Goal: Check status: Check status

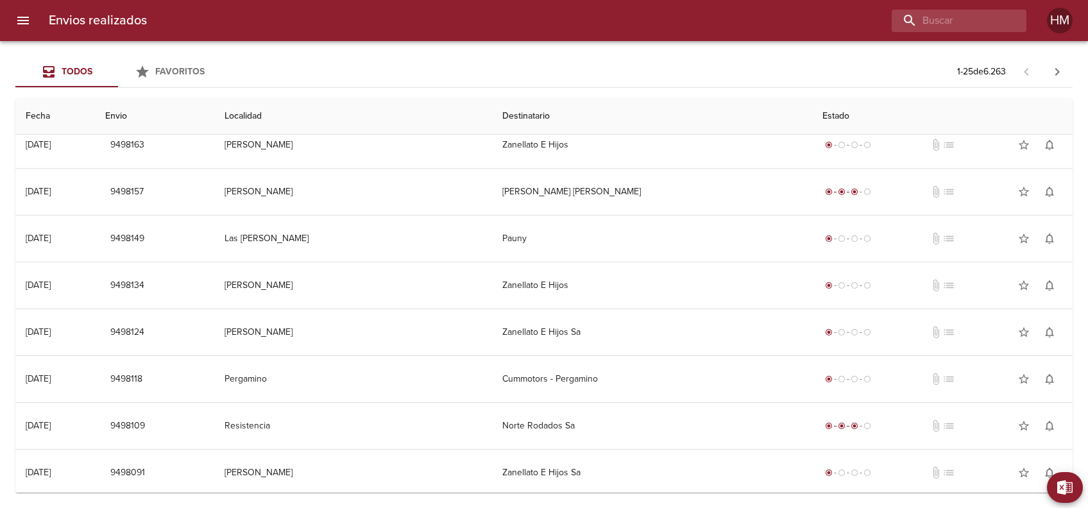
scroll to position [811, 0]
click at [1048, 75] on button "button" at bounding box center [1057, 71] width 31 height 31
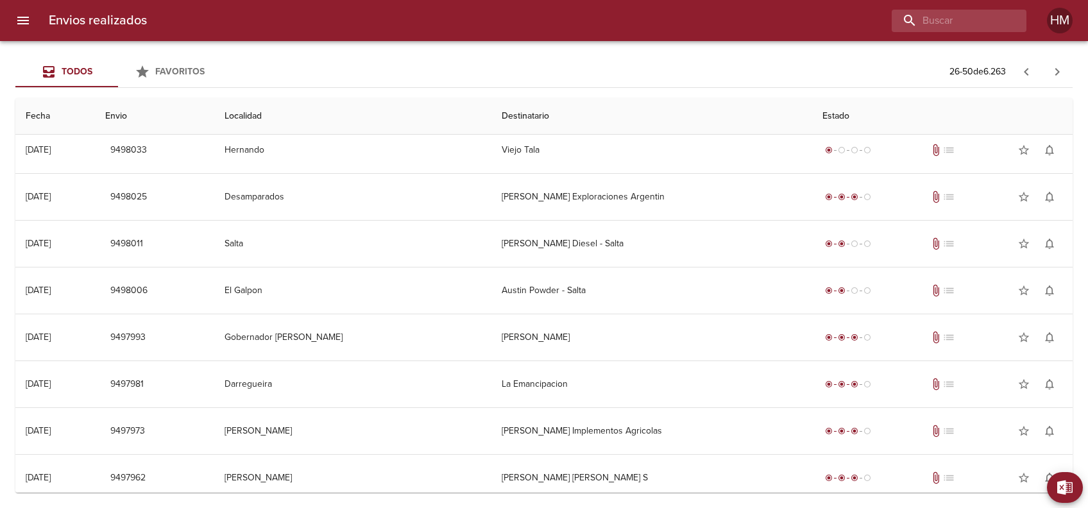
scroll to position [171, 0]
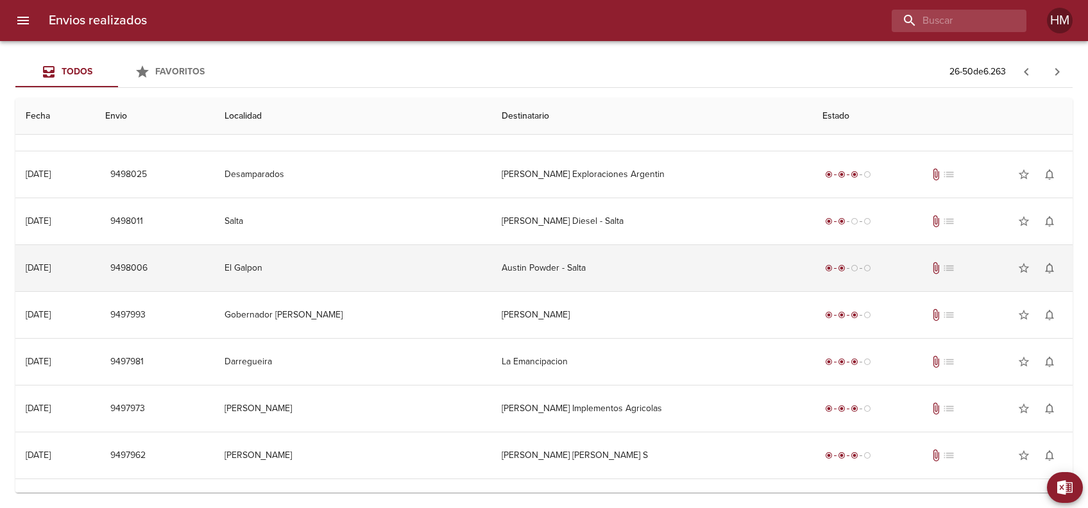
click at [626, 258] on td "Austin Powder - Salta" at bounding box center [651, 268] width 321 height 46
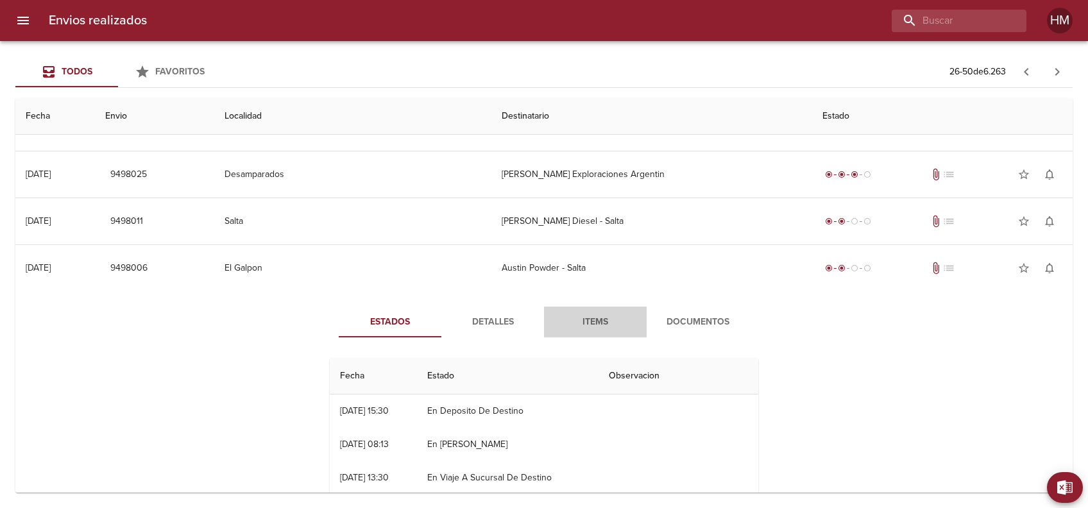
click at [583, 318] on span "Items" at bounding box center [595, 322] width 87 height 16
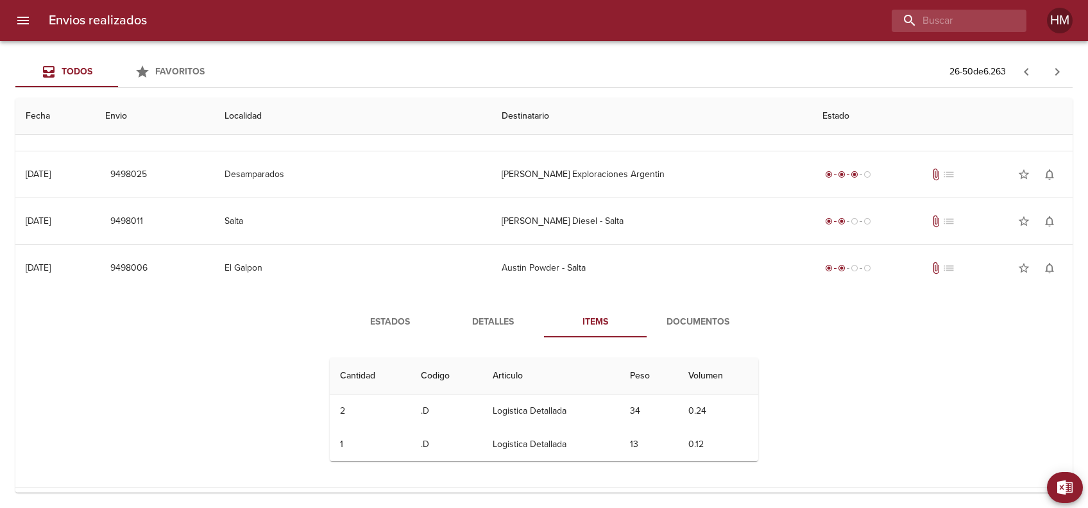
click at [491, 320] on span "Detalles" at bounding box center [492, 322] width 87 height 16
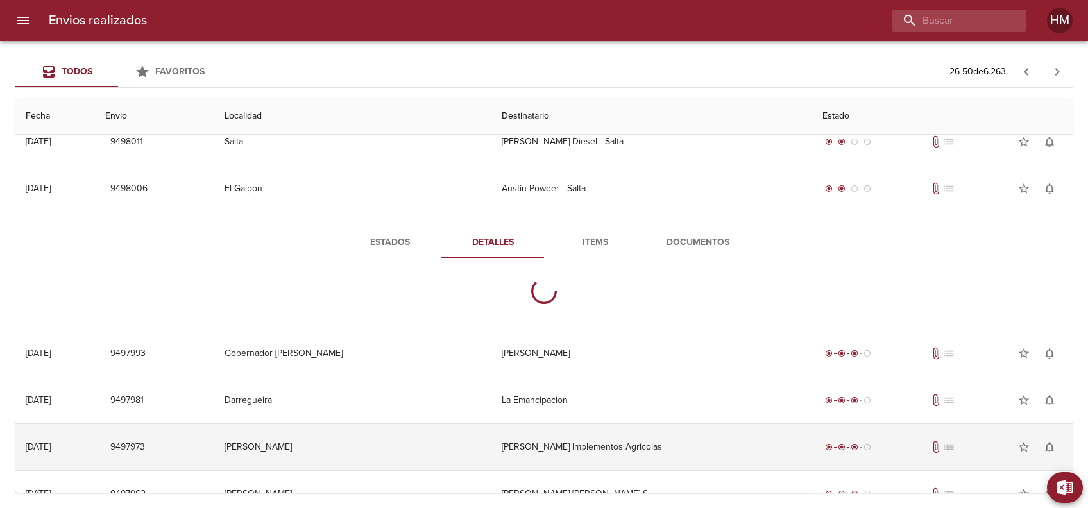
scroll to position [342, 0]
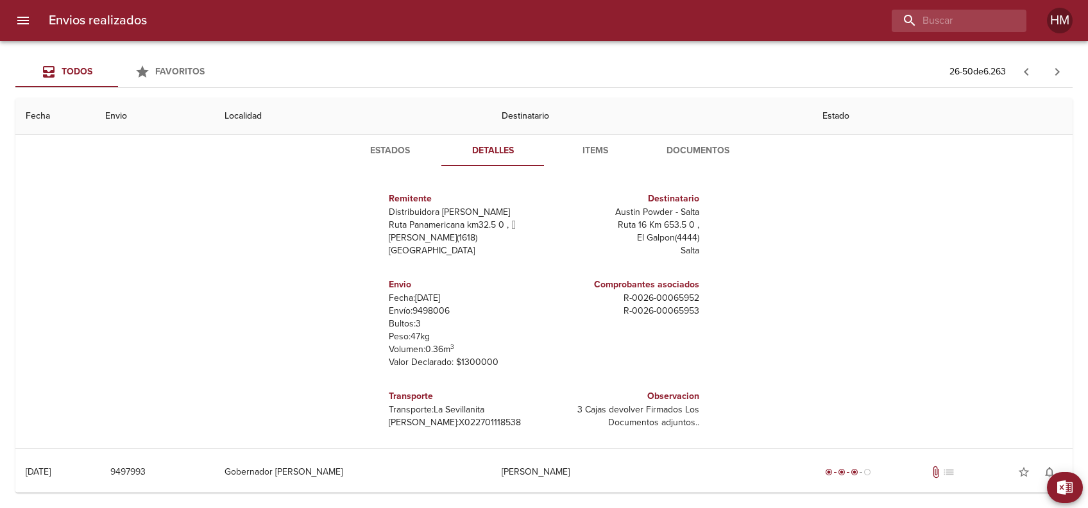
click at [678, 159] on button "Documentos" at bounding box center [698, 150] width 103 height 31
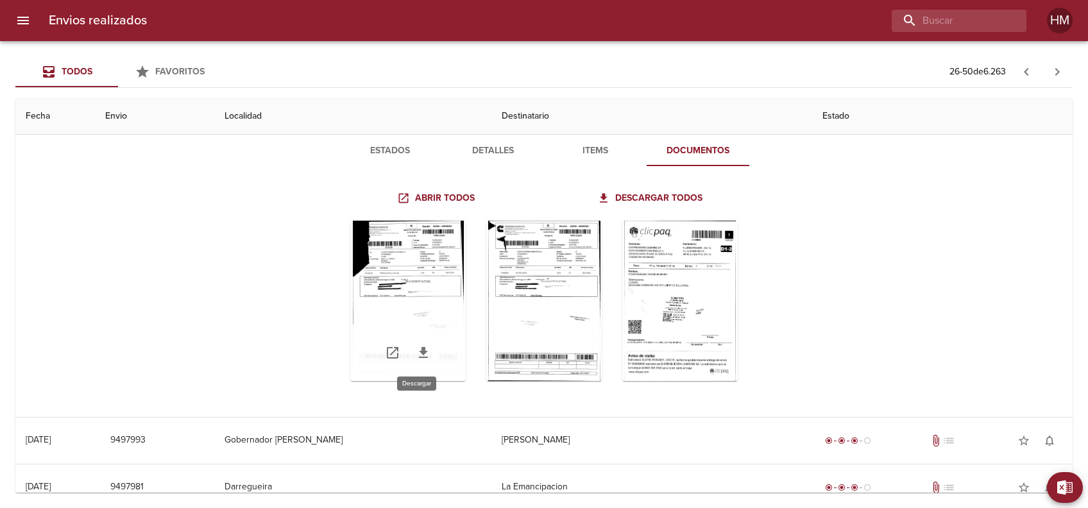
click at [421, 357] on icon "Tabla de envíos del cliente" at bounding box center [423, 352] width 15 height 15
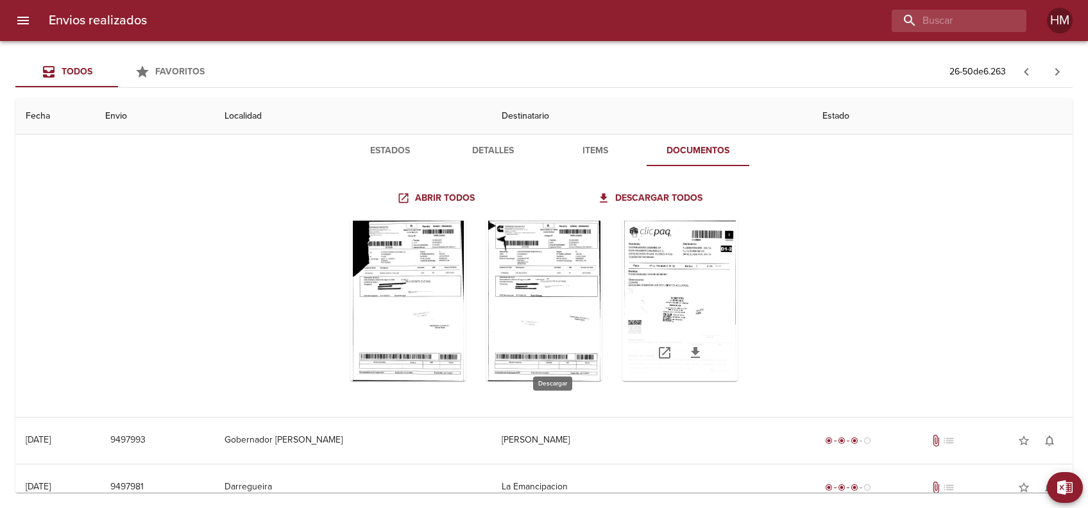
click at [558, 401] on icon "Tabla de envíos del cliente" at bounding box center [559, 408] width 15 height 15
click at [688, 352] on icon "Tabla de envíos del cliente" at bounding box center [695, 352] width 15 height 15
click at [109, 196] on div "Estados Detalles Items Documentos Abrir todos Descargar todos" at bounding box center [544, 268] width 1037 height 297
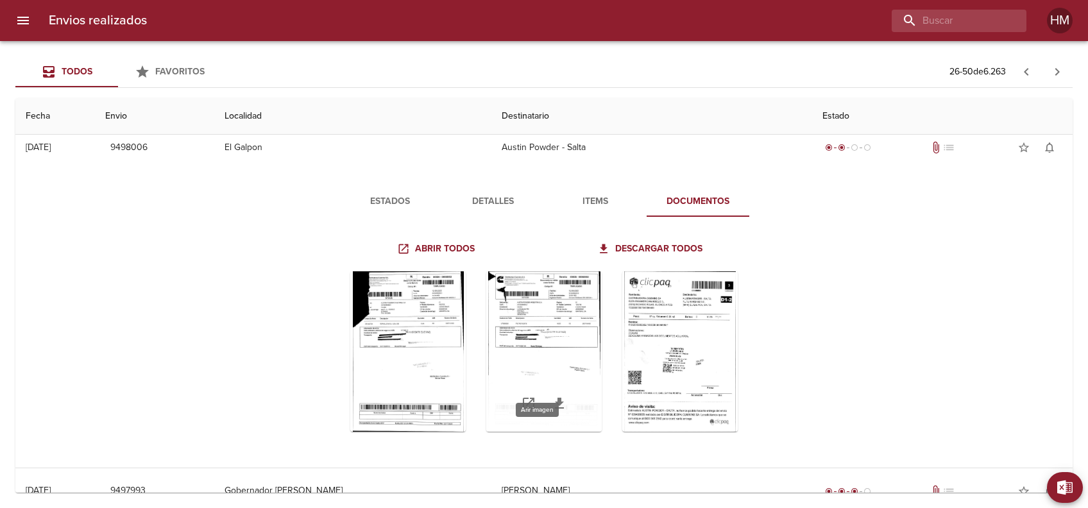
scroll to position [257, 0]
